Goal: Information Seeking & Learning: Learn about a topic

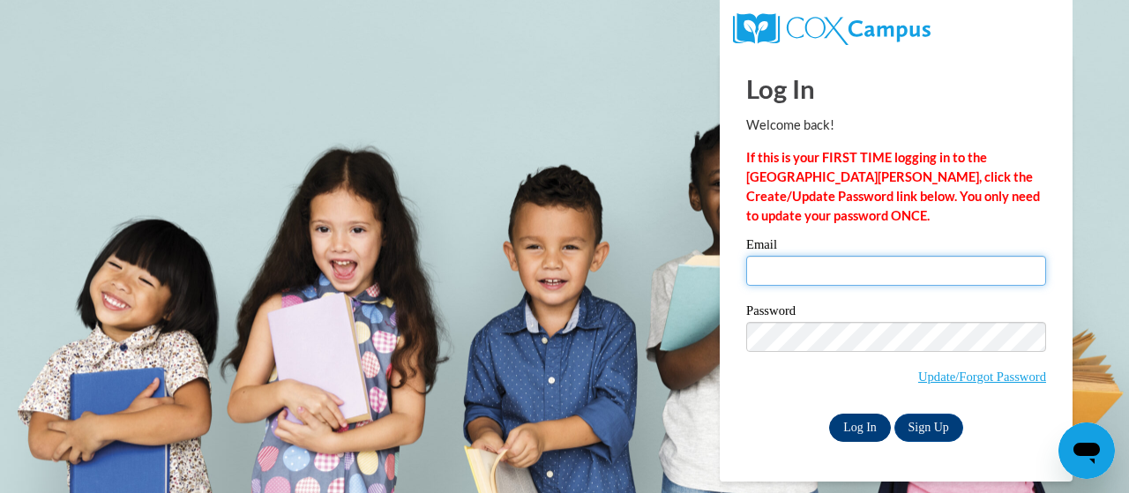
type input "rramsey@lccaa.net"
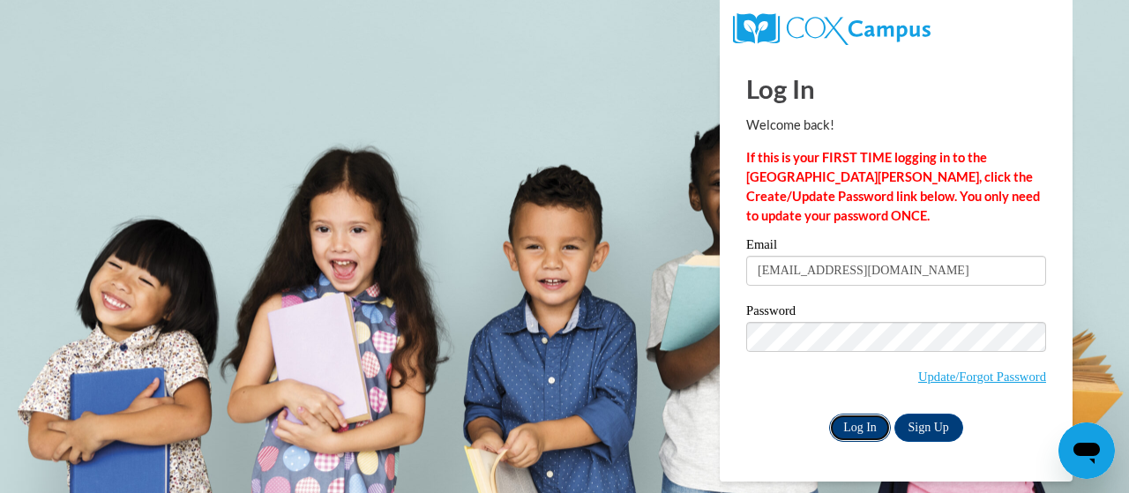
click at [861, 424] on input "Log In" at bounding box center [860, 428] width 62 height 28
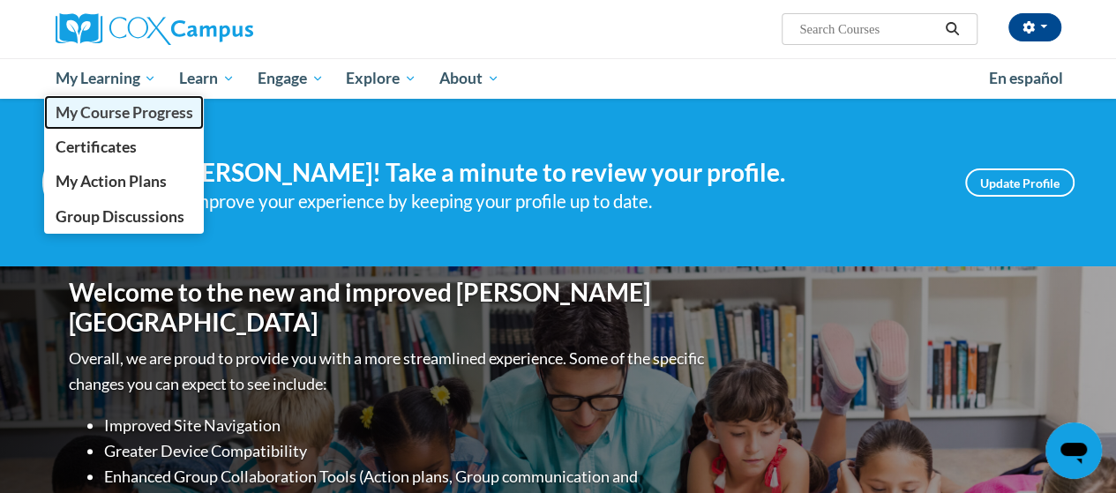
click at [108, 117] on span "My Course Progress" at bounding box center [124, 112] width 138 height 19
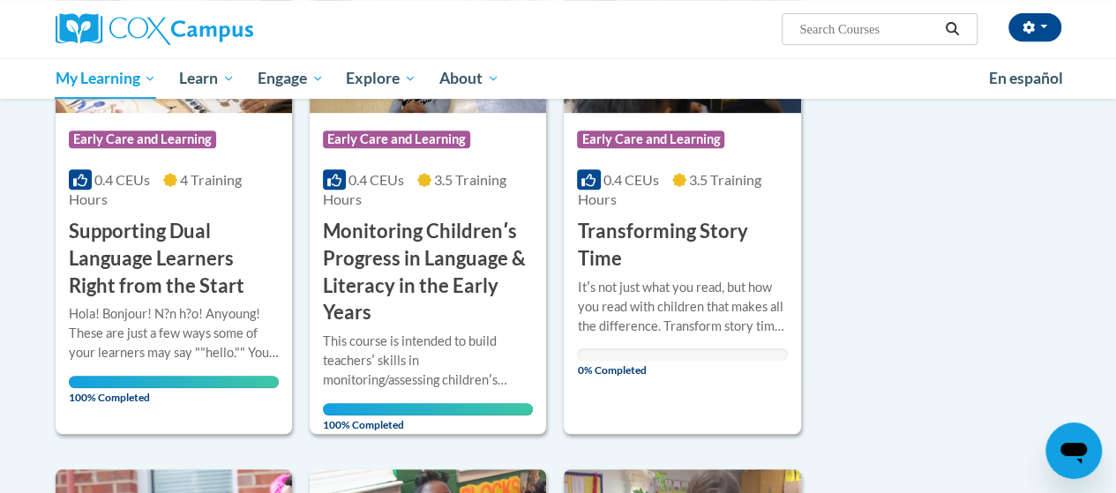
scroll to position [351, 0]
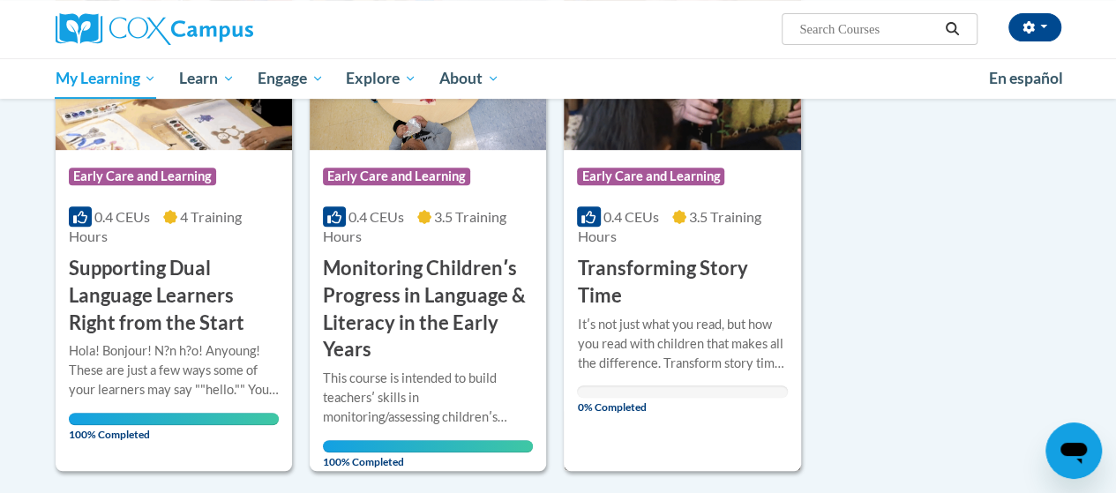
click at [608, 273] on h3 "Transforming Story Time" at bounding box center [682, 282] width 210 height 55
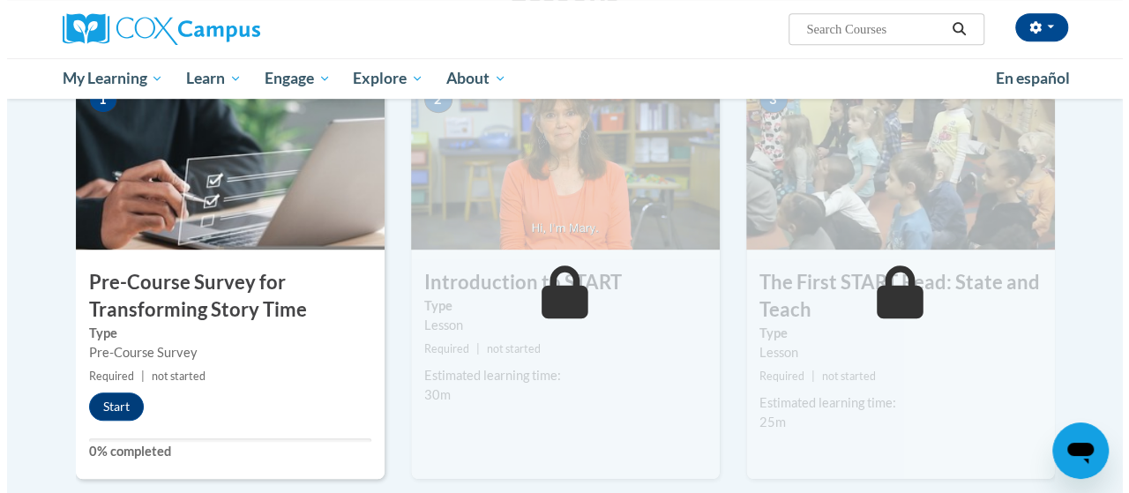
scroll to position [516, 0]
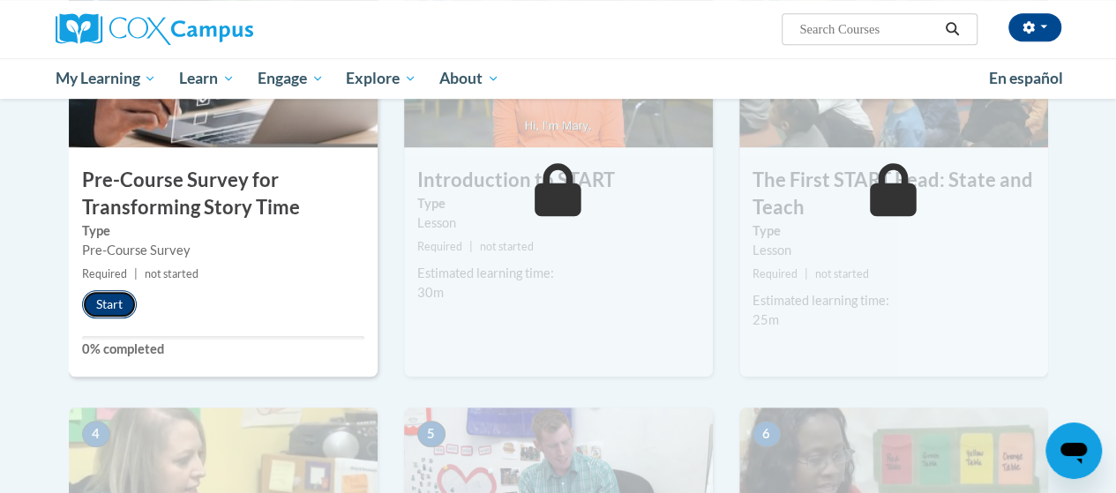
click at [116, 303] on button "Start" at bounding box center [109, 304] width 55 height 28
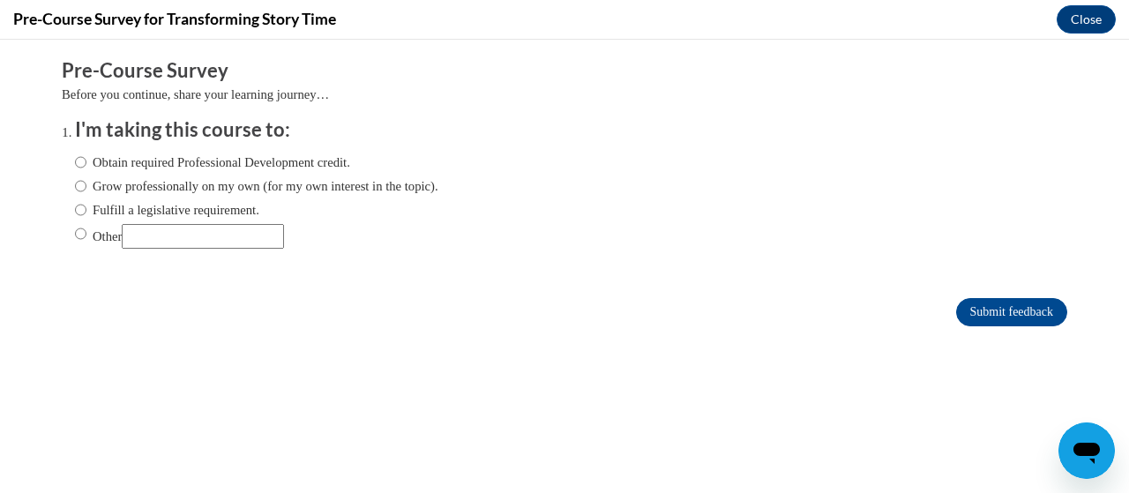
scroll to position [0, 0]
click at [75, 172] on input "Obtain required Professional Development credit." at bounding box center [80, 162] width 11 height 19
radio input "true"
click at [974, 323] on input "Submit feedback" at bounding box center [1011, 312] width 111 height 28
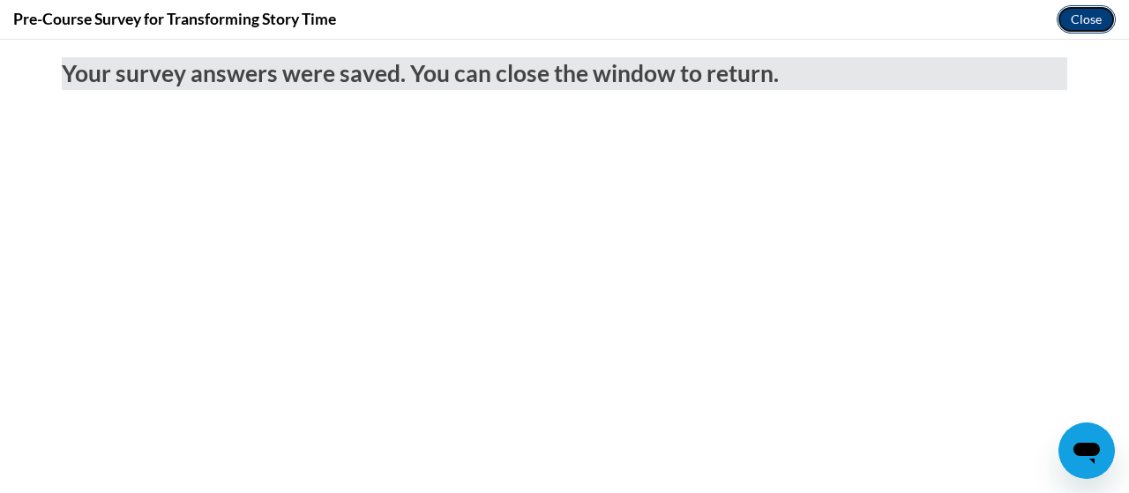
click at [1092, 11] on button "Close" at bounding box center [1086, 19] width 59 height 28
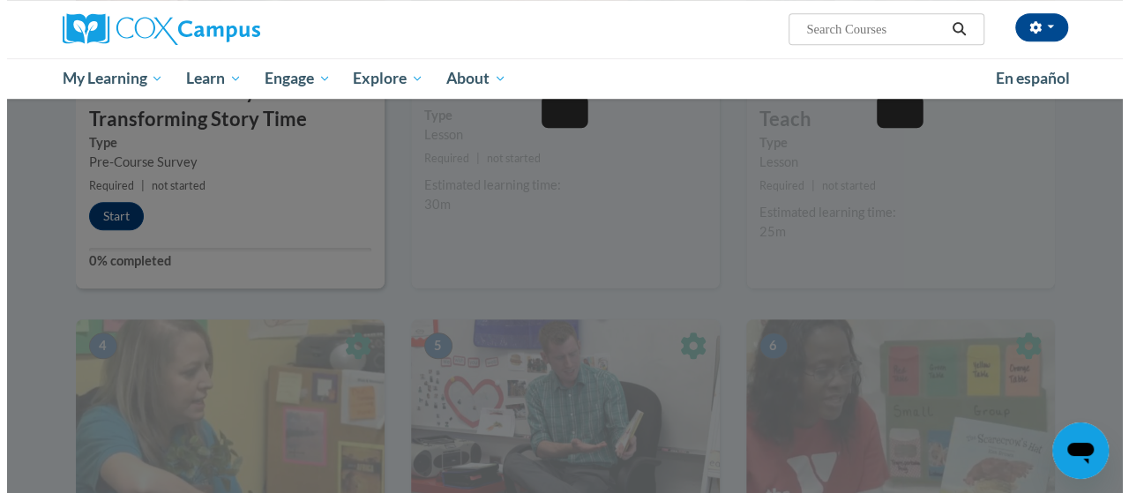
scroll to position [516, 0]
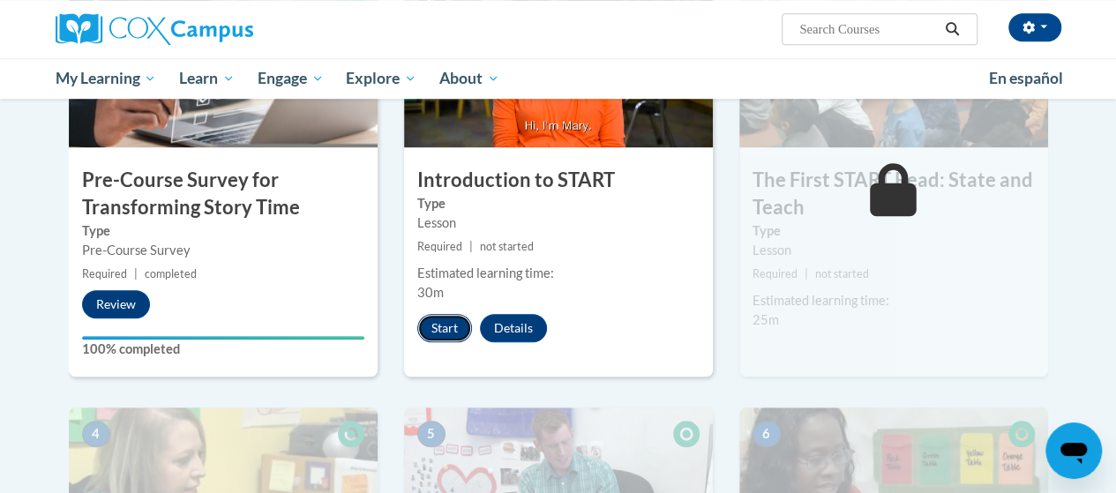
click at [441, 327] on button "Start" at bounding box center [444, 328] width 55 height 28
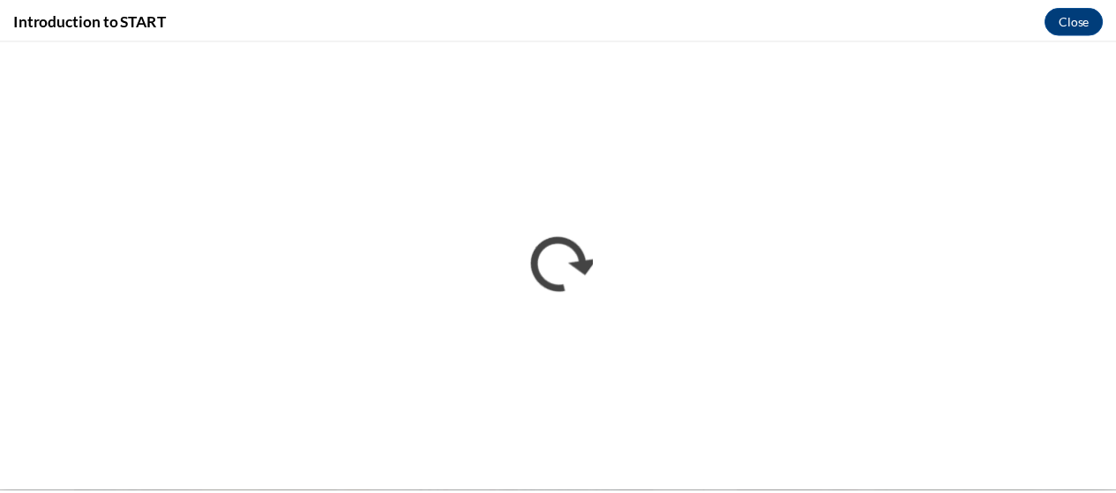
scroll to position [0, 0]
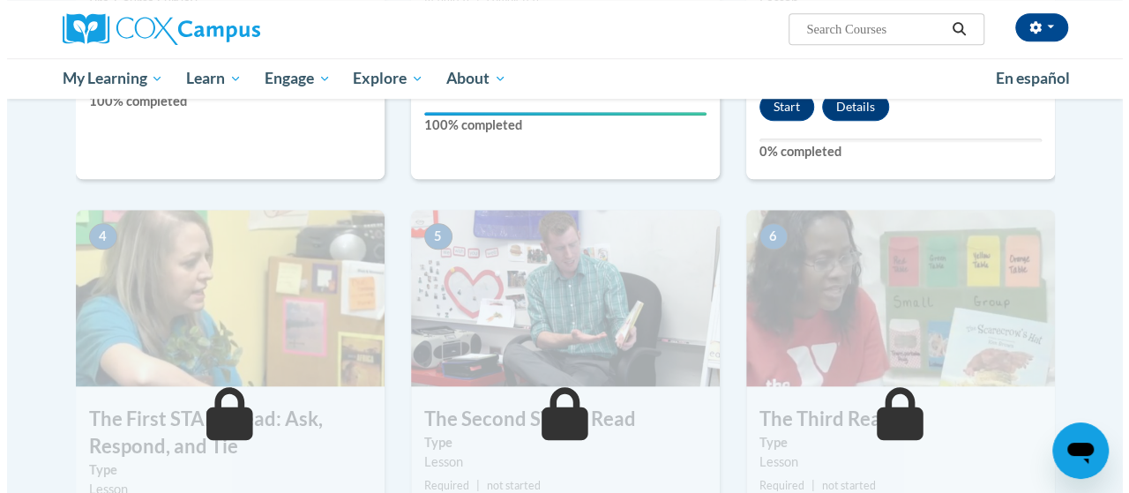
scroll to position [767, 0]
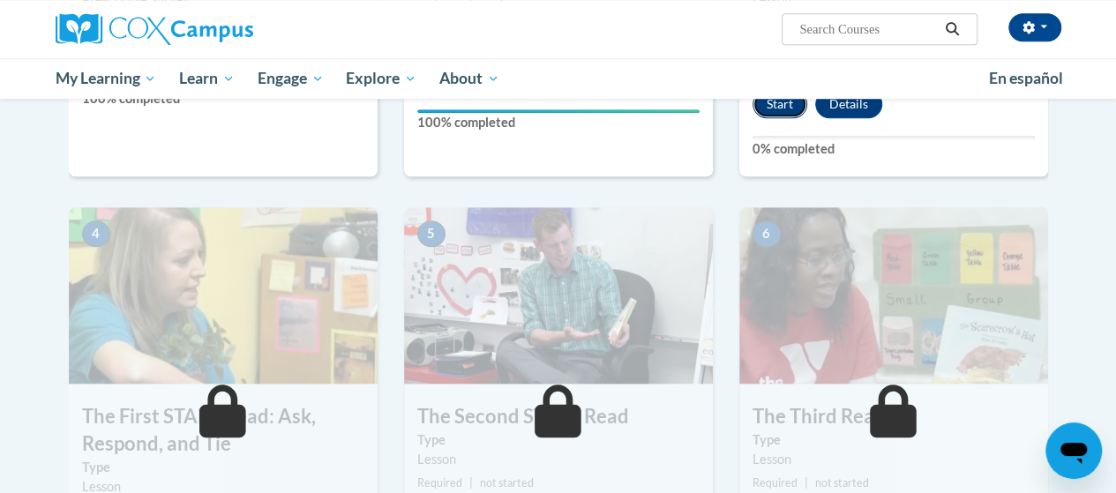
click at [782, 104] on button "Start" at bounding box center [779, 104] width 55 height 28
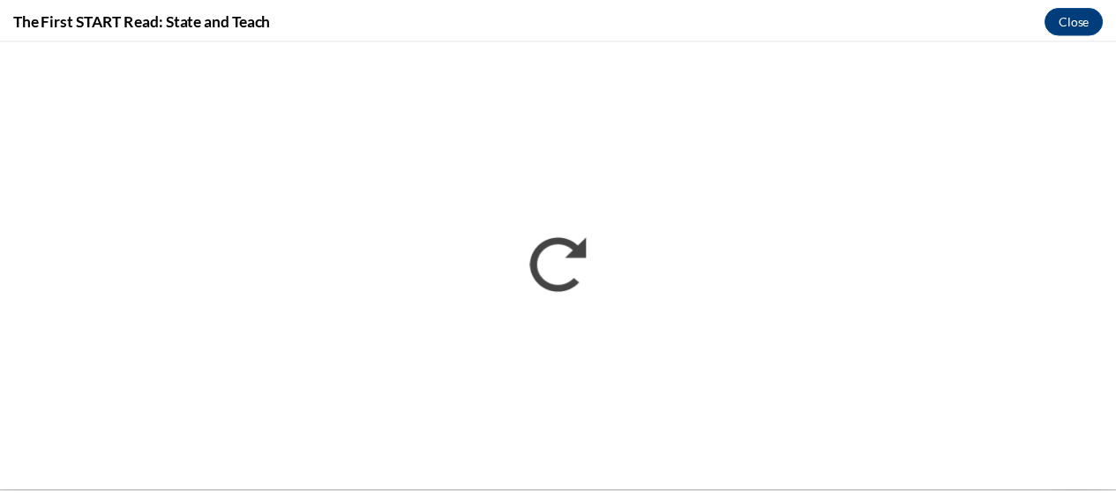
scroll to position [0, 0]
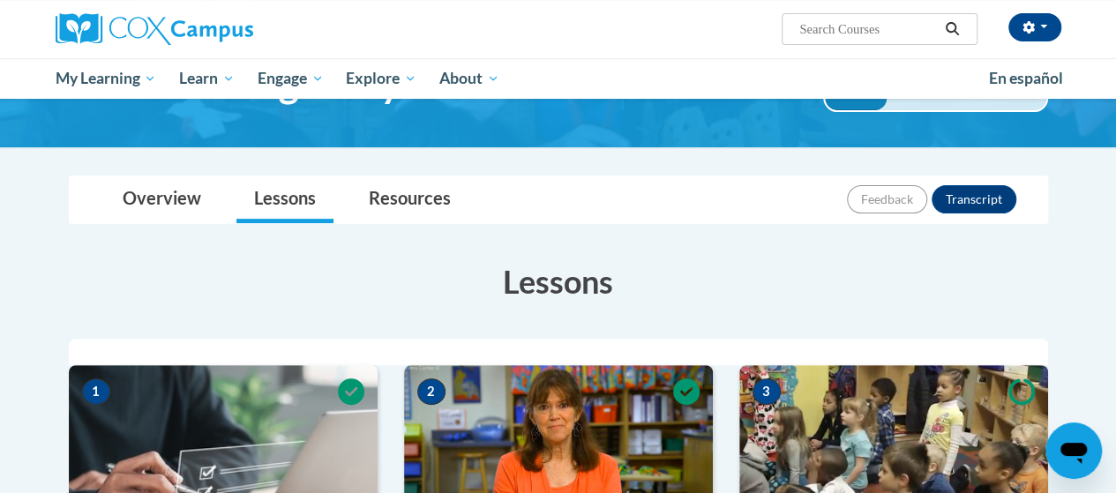
scroll to position [88, 0]
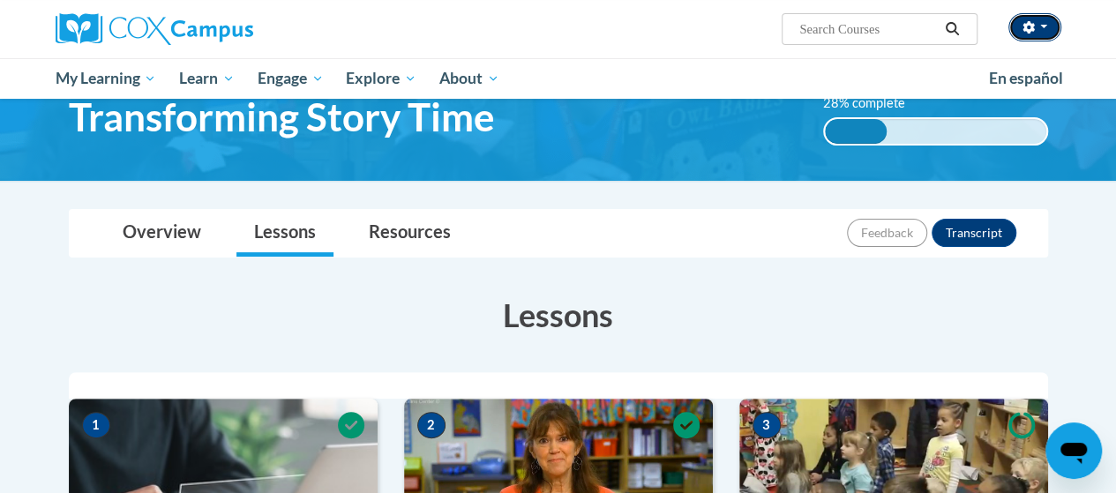
click at [1048, 28] on button "button" at bounding box center [1034, 27] width 53 height 28
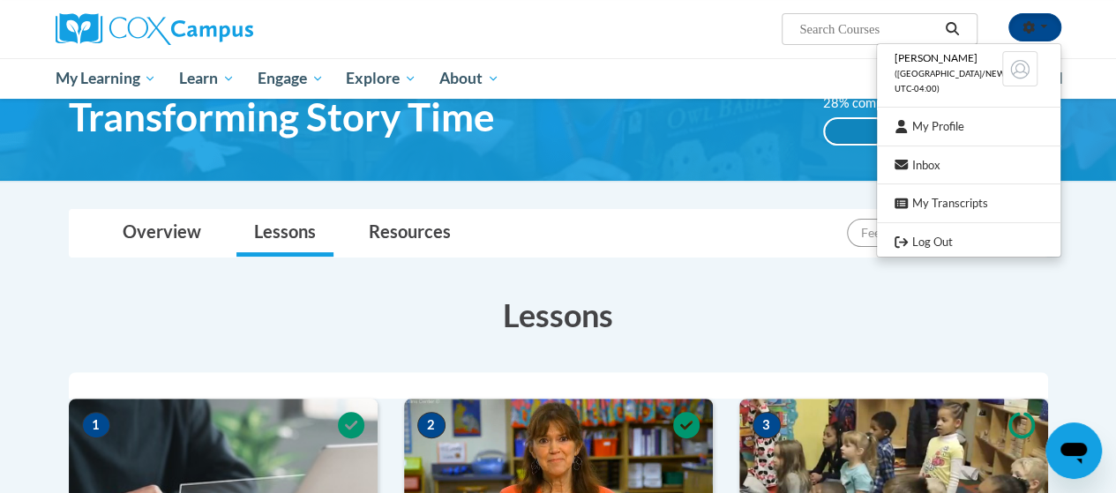
click at [904, 252] on ul "Rhonda Ramsey-Wildenthaler (America/New_York UTC-04:00) My Profile Inbox My Tra…" at bounding box center [968, 150] width 185 height 214
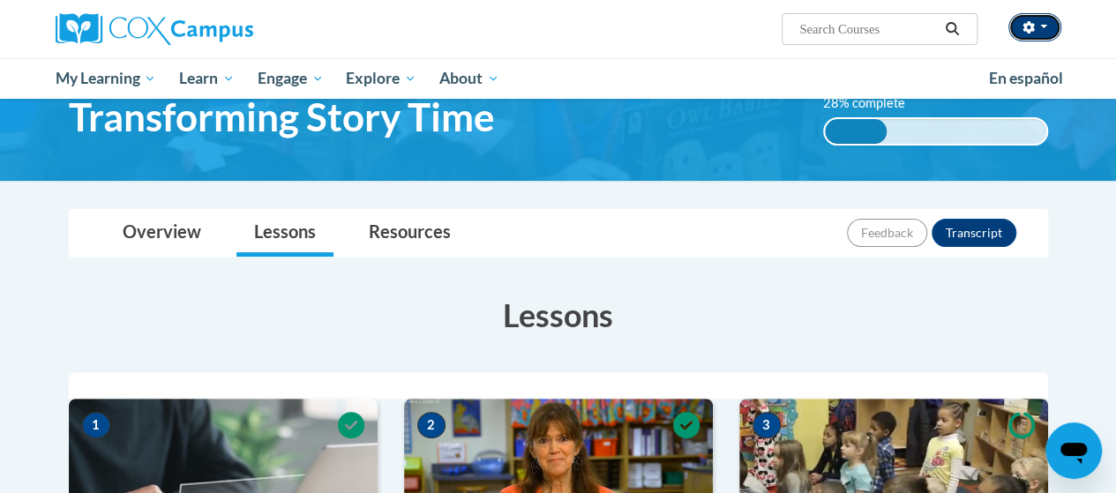
click at [1045, 35] on button "button" at bounding box center [1034, 27] width 53 height 28
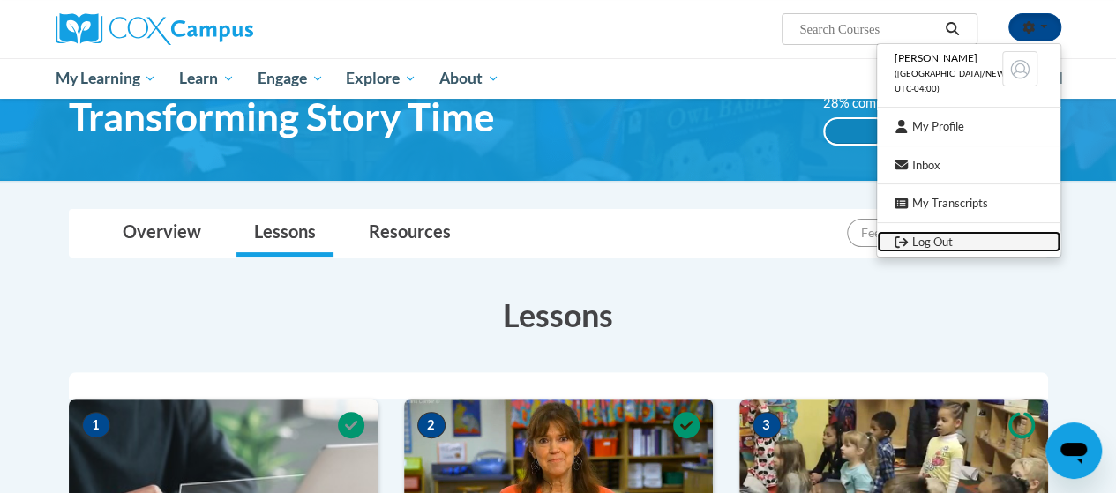
click at [908, 244] on link "Log Out" at bounding box center [968, 242] width 183 height 22
